Goal: Task Accomplishment & Management: Manage account settings

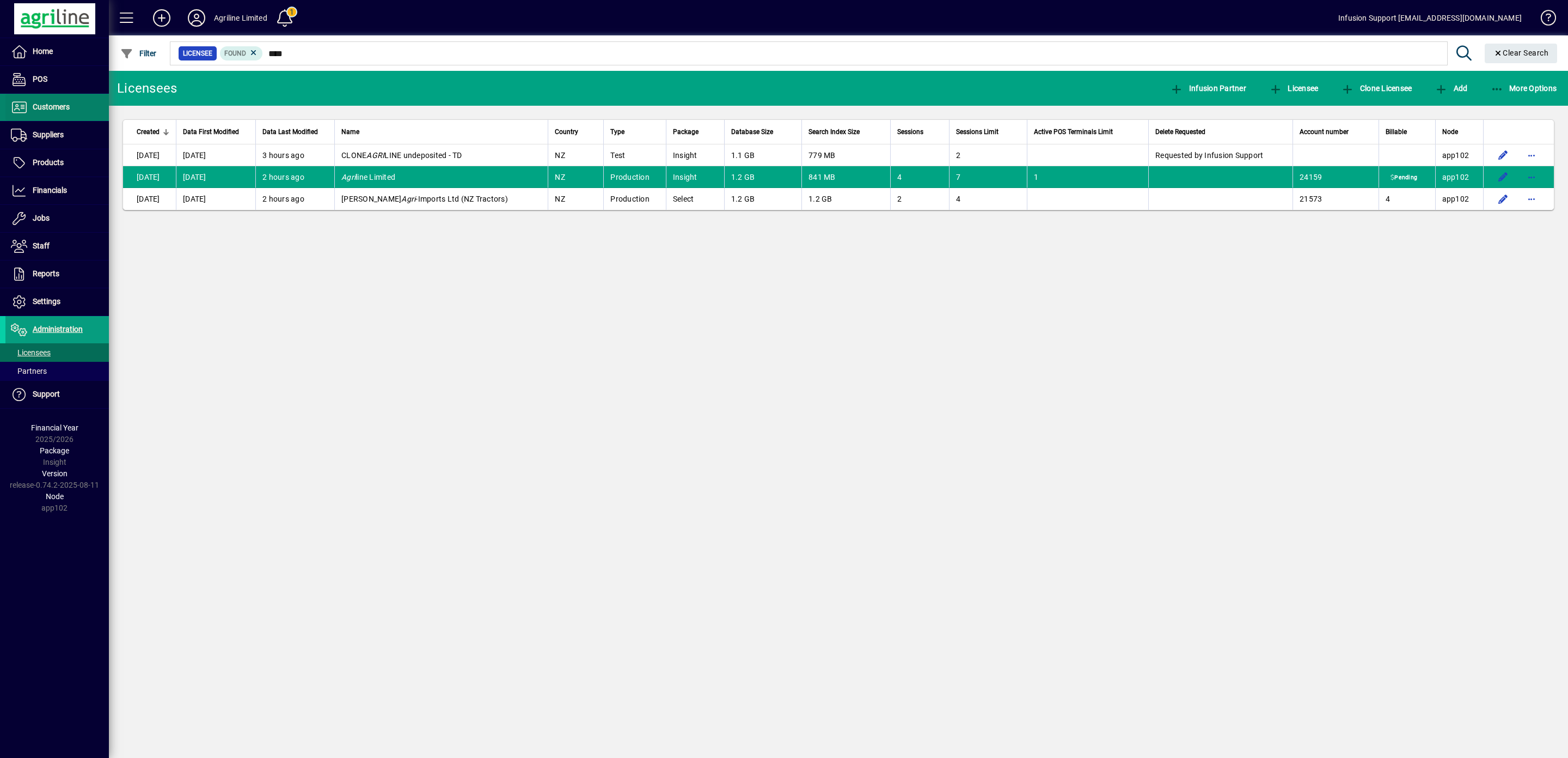
click at [51, 103] on span "Customers" at bounding box center [51, 106] width 37 height 9
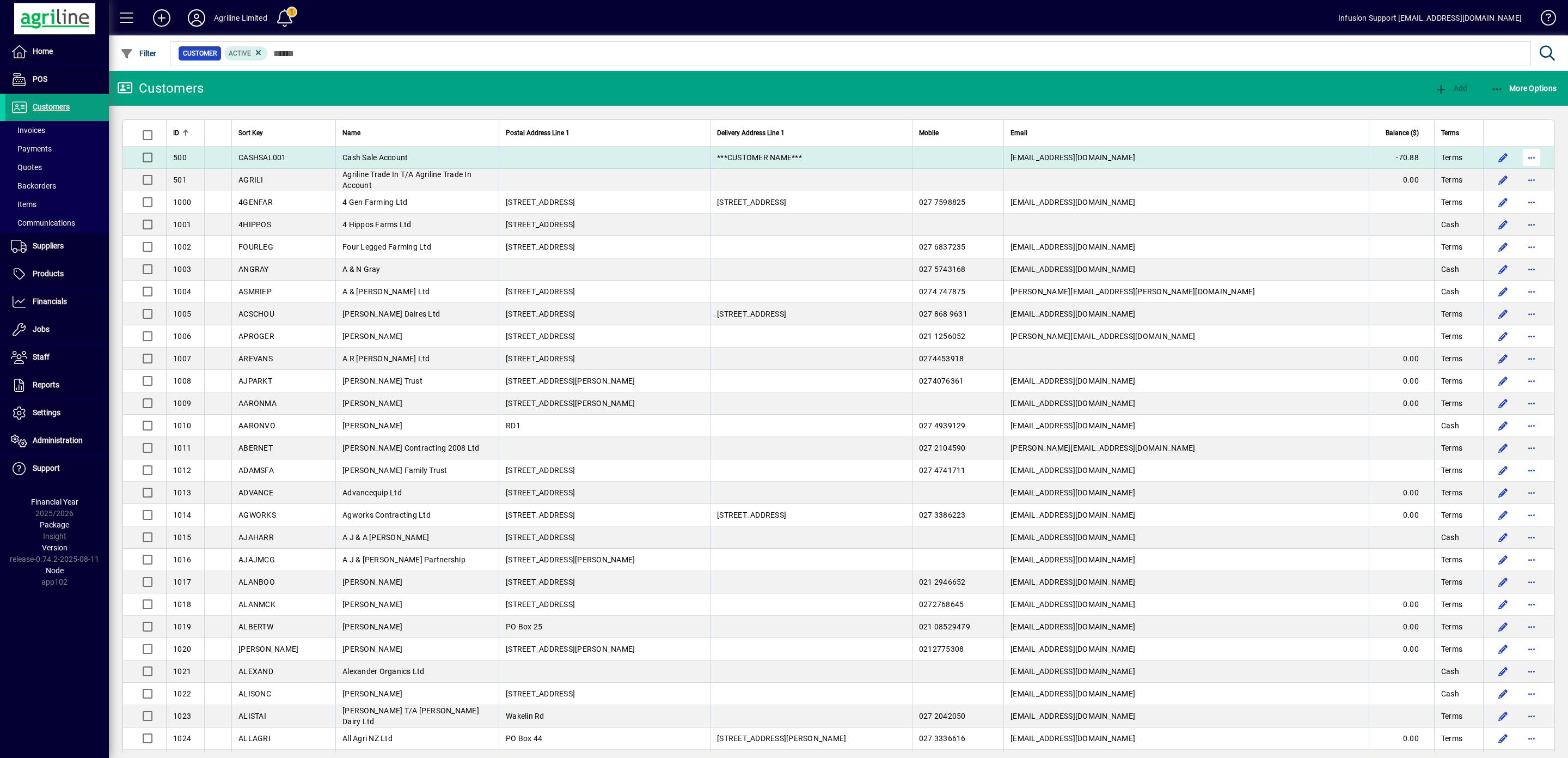
click at [1519, 157] on span "button" at bounding box center [1531, 157] width 26 height 26
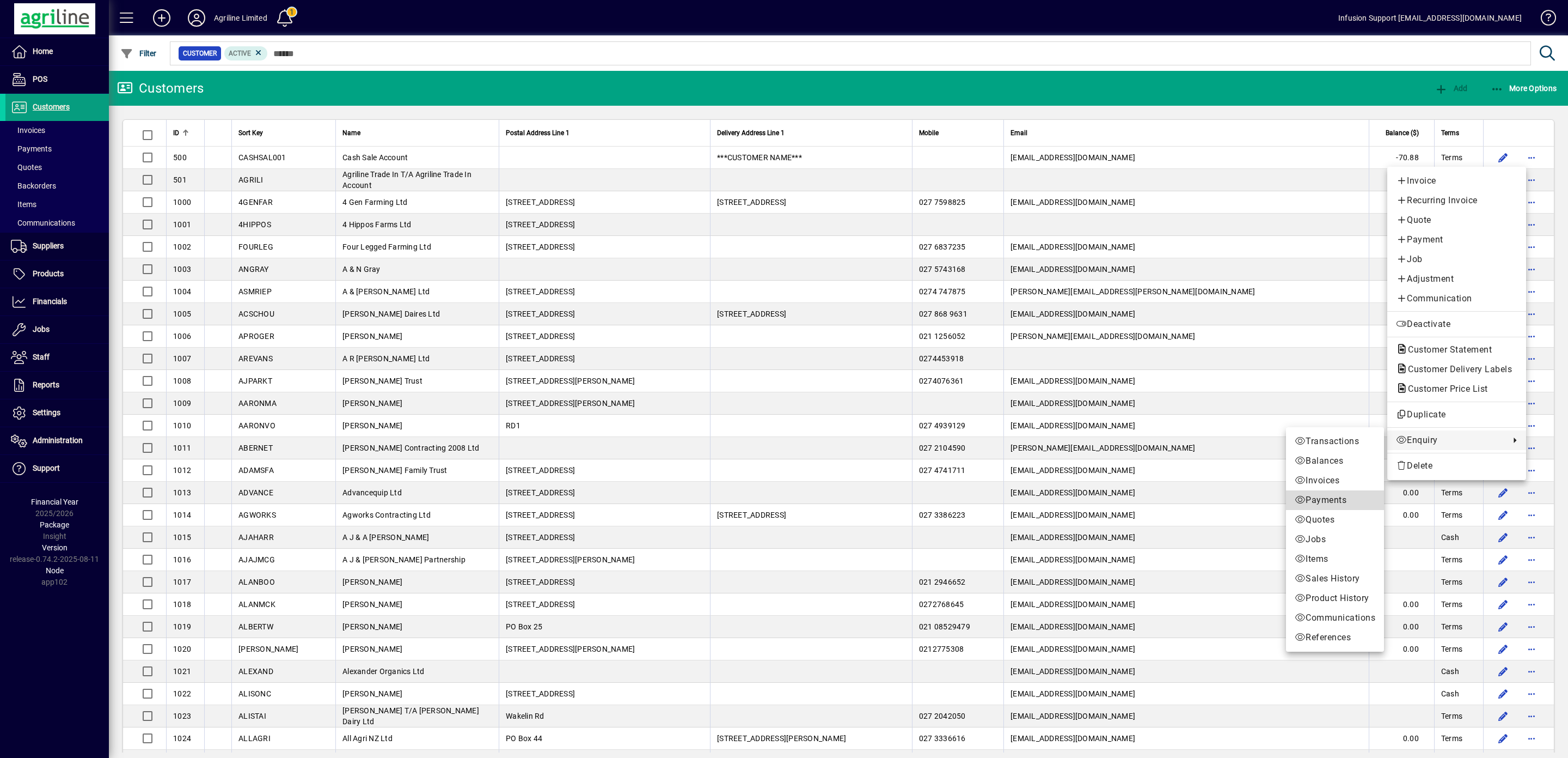
click at [1320, 501] on span "Payments" at bounding box center [1334, 500] width 80 height 13
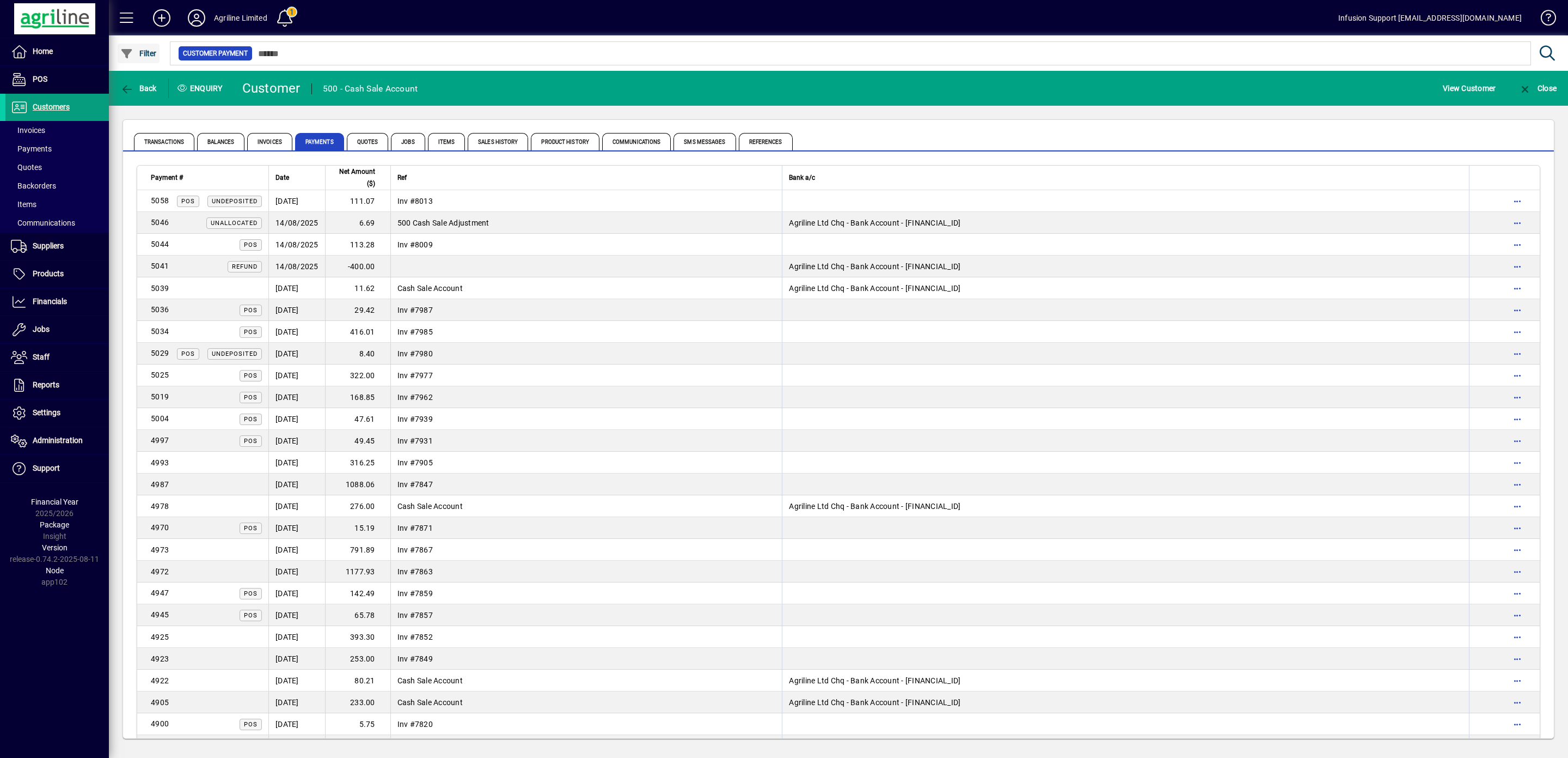
click at [141, 48] on span "button" at bounding box center [138, 53] width 42 height 26
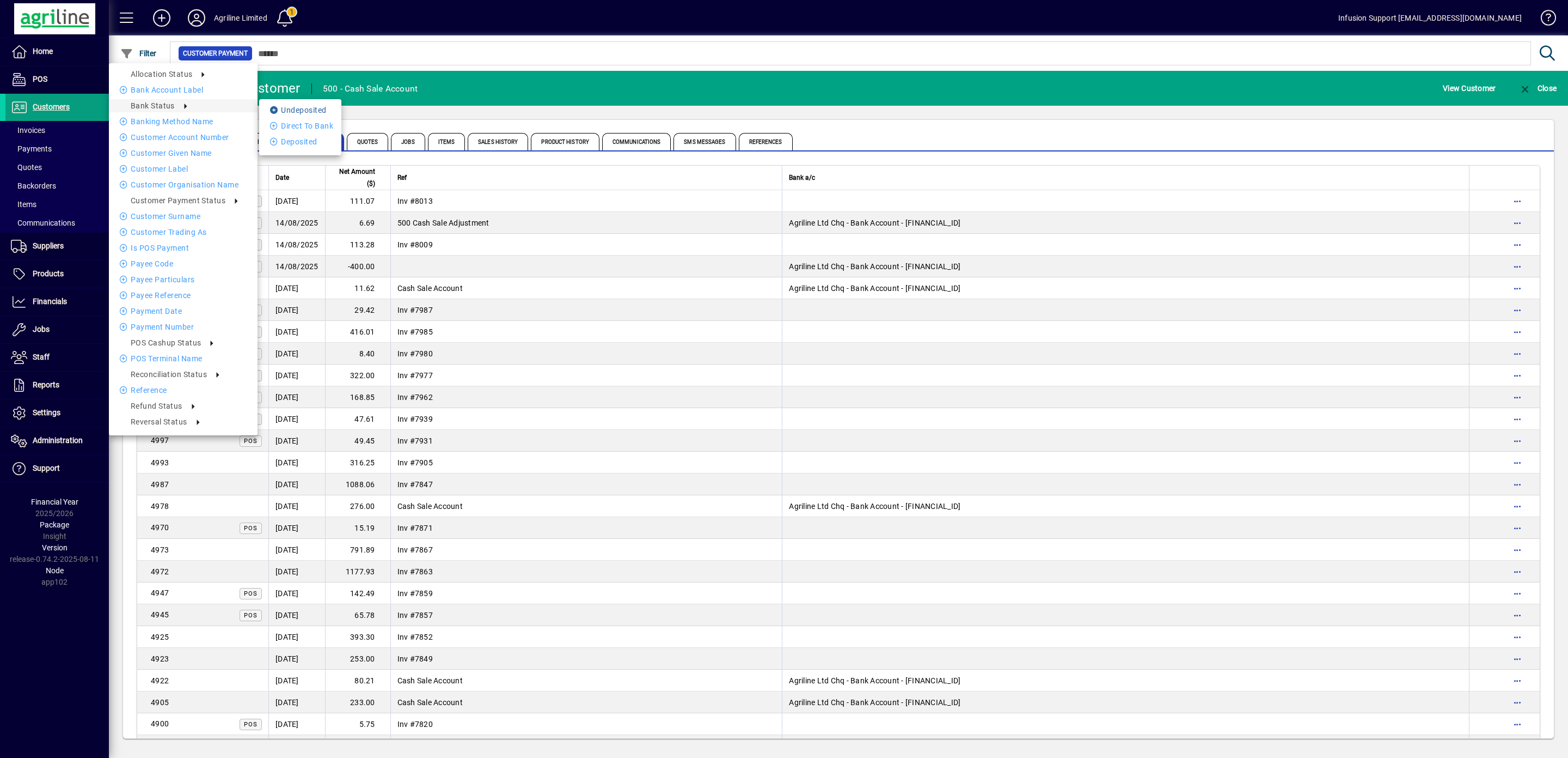
click at [320, 105] on li "Undeposited" at bounding box center [300, 110] width 83 height 13
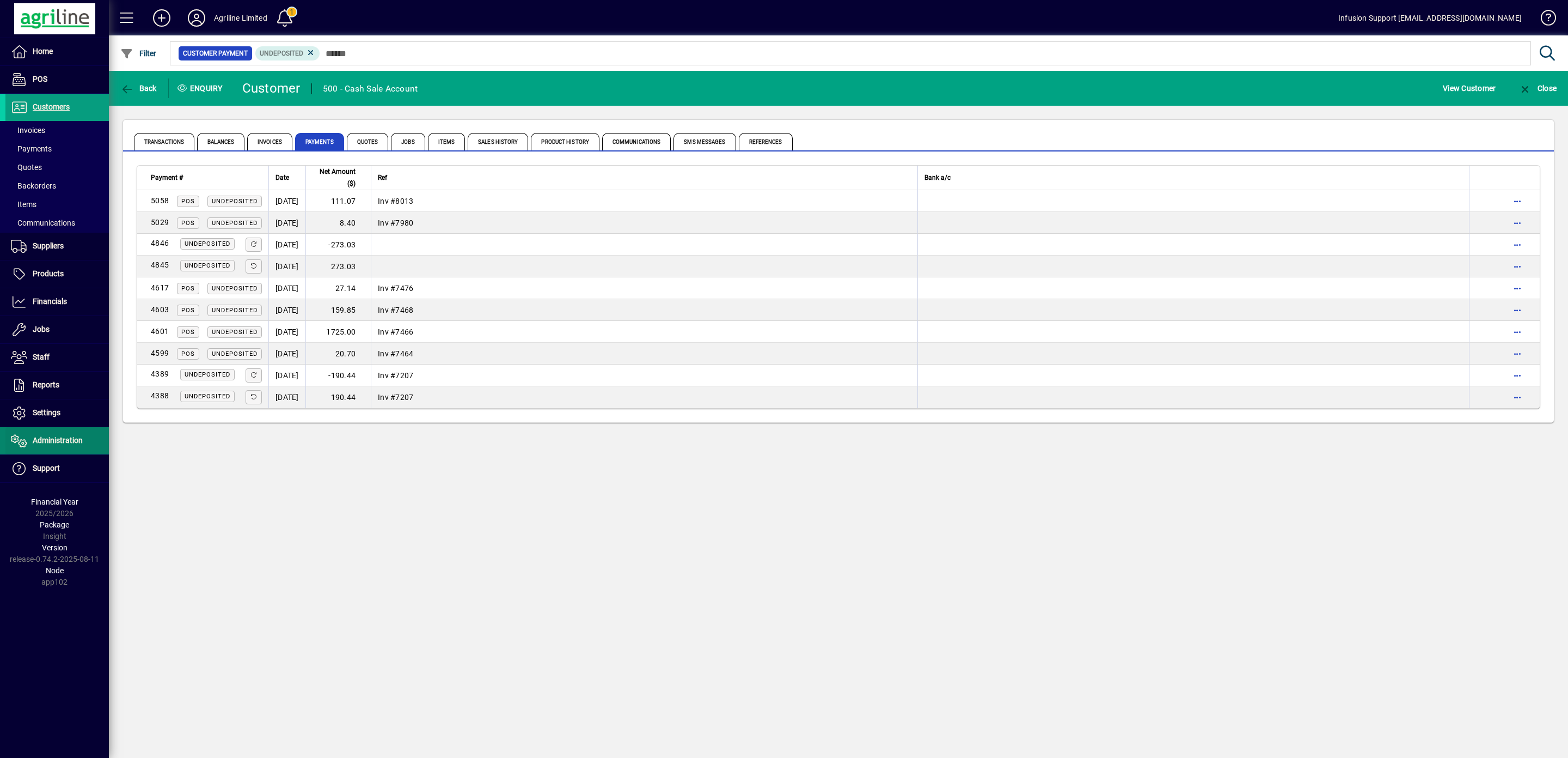
click at [65, 436] on span at bounding box center [57, 440] width 103 height 26
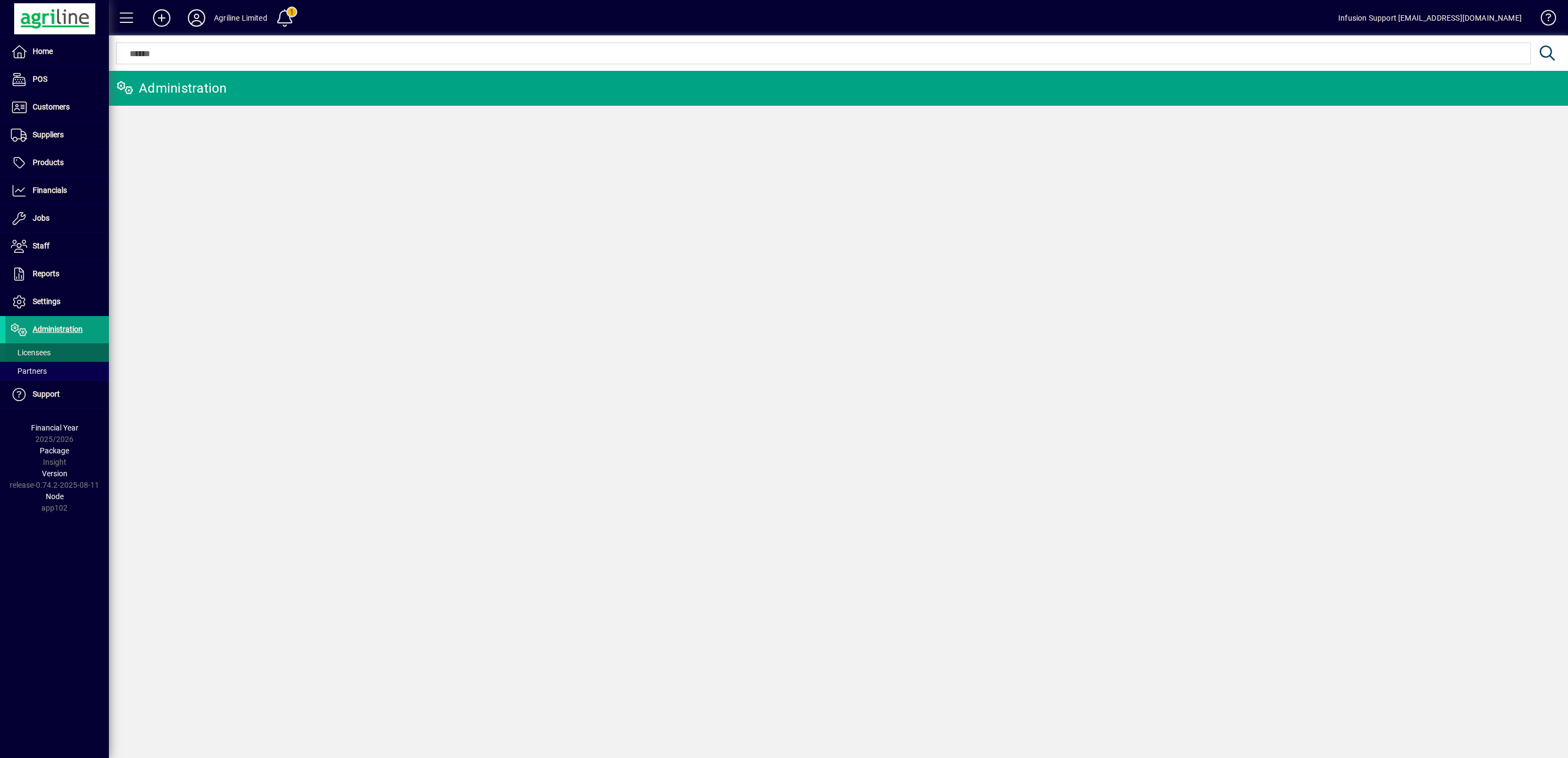
click at [30, 354] on span "Licensees" at bounding box center [31, 352] width 40 height 9
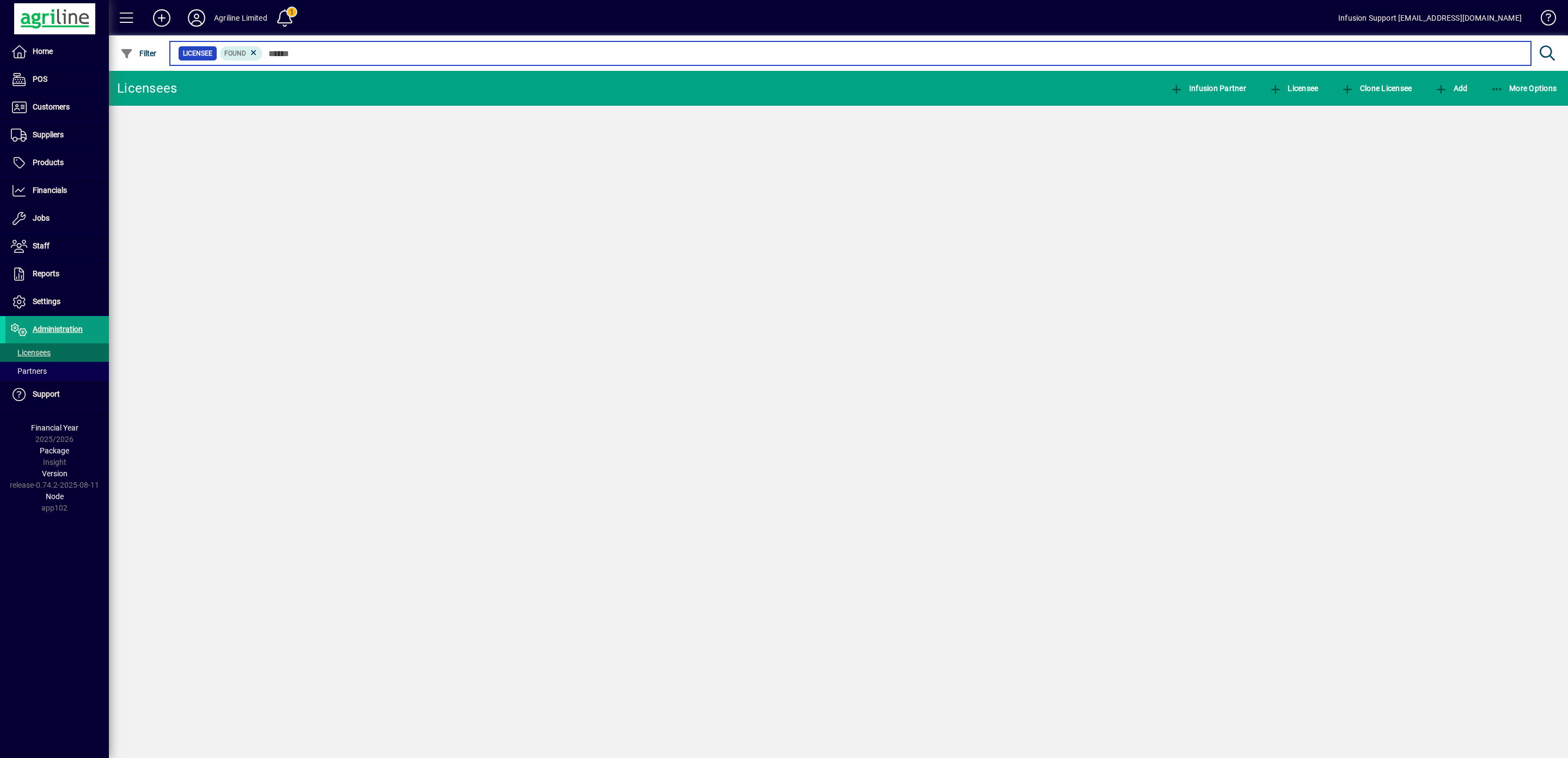
click at [340, 55] on input "text" at bounding box center [893, 53] width 1260 height 15
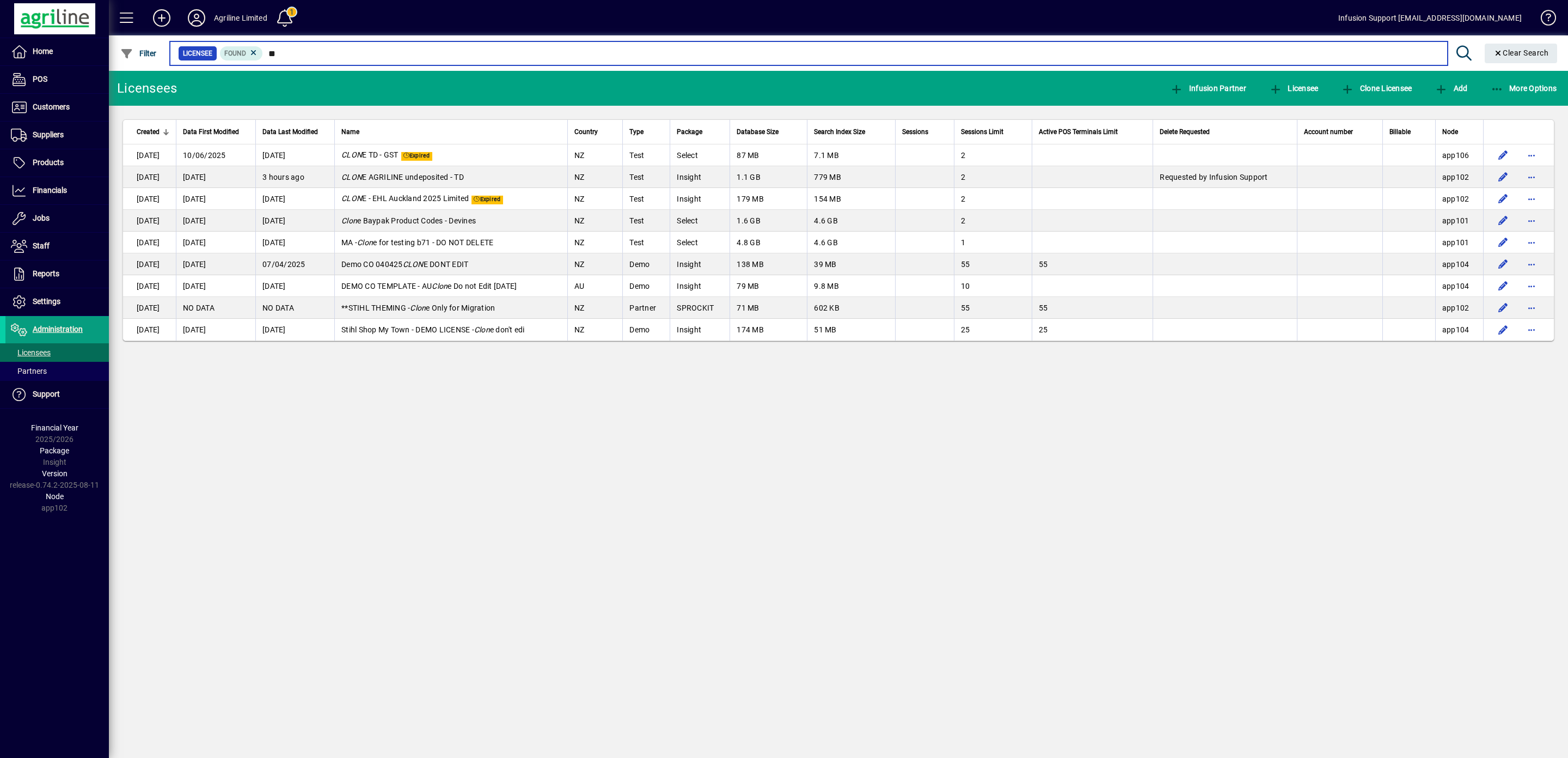
type input "*"
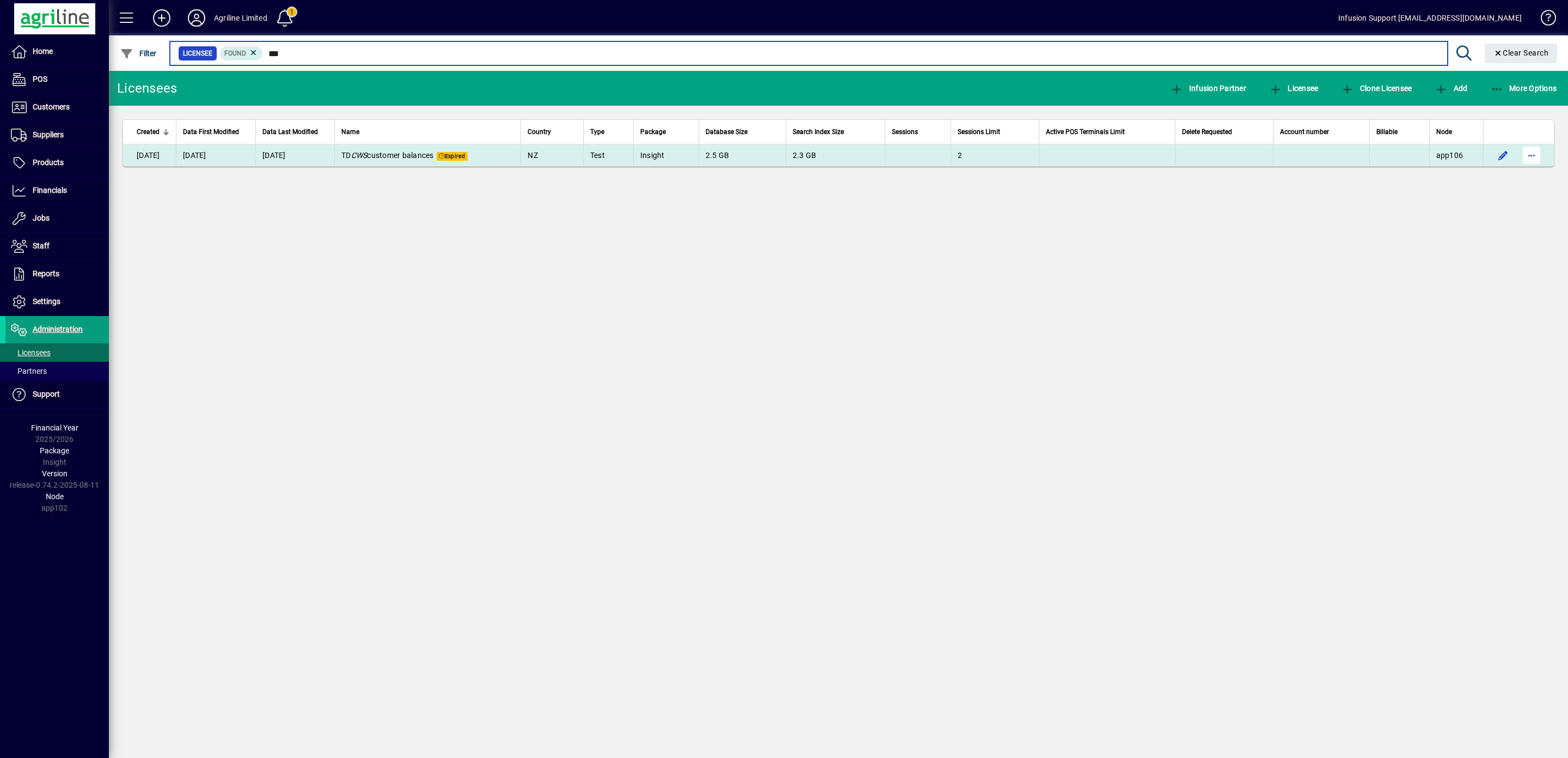
type input "***"
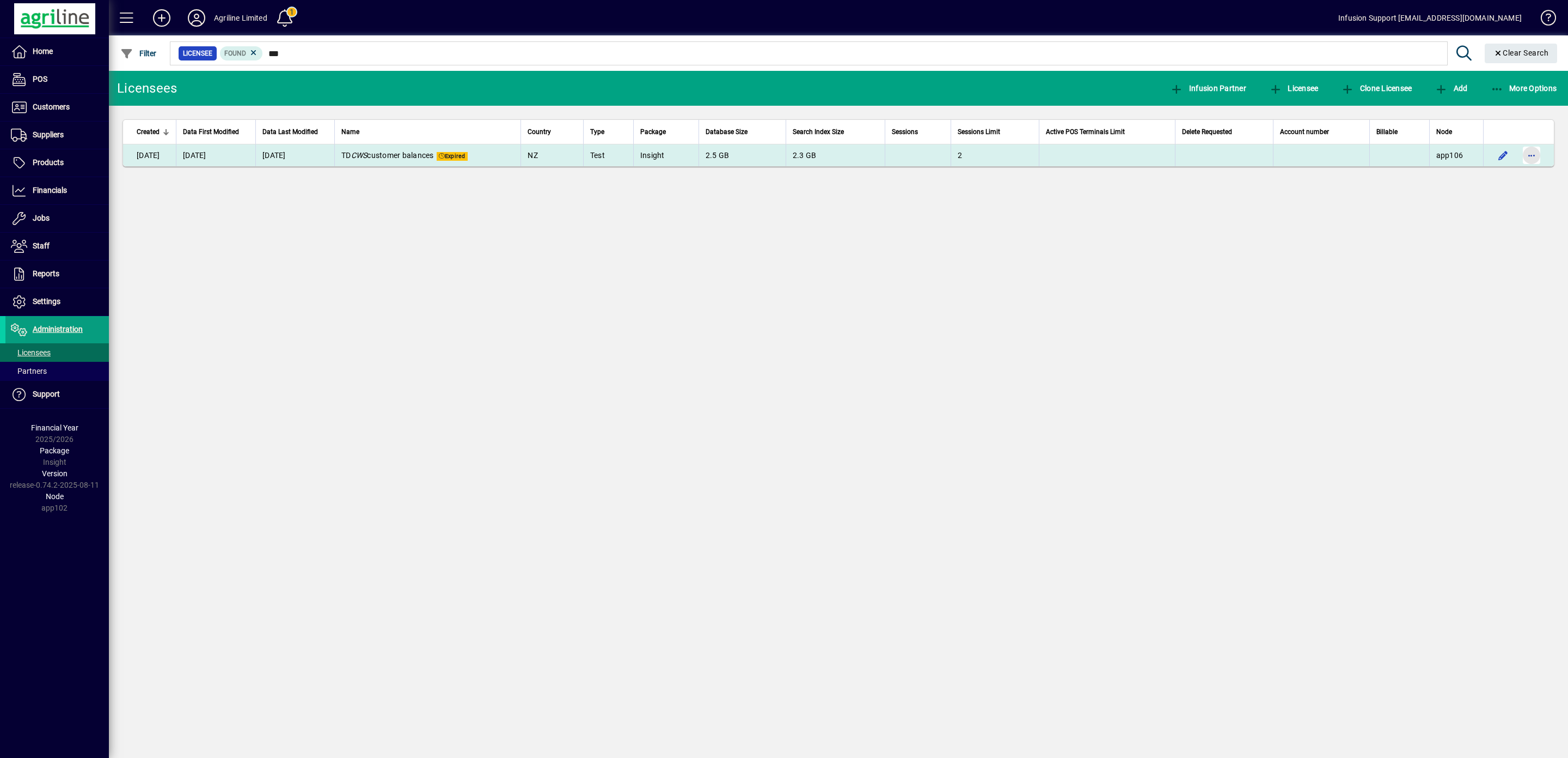
click at [1527, 155] on span "button" at bounding box center [1531, 155] width 26 height 26
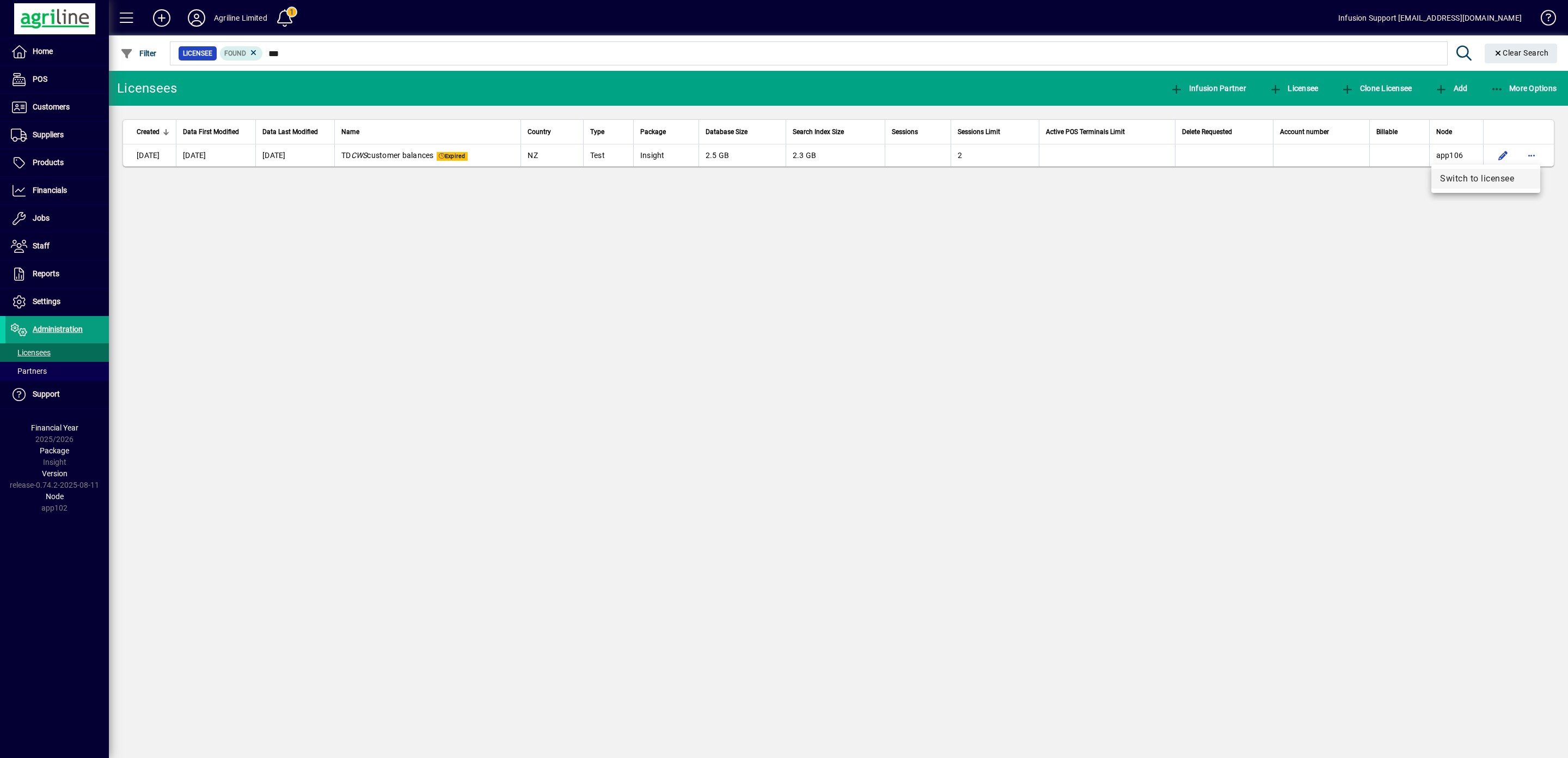
click at [1454, 177] on span "Switch to licensee" at bounding box center [1485, 179] width 91 height 13
